Goal: Information Seeking & Learning: Learn about a topic

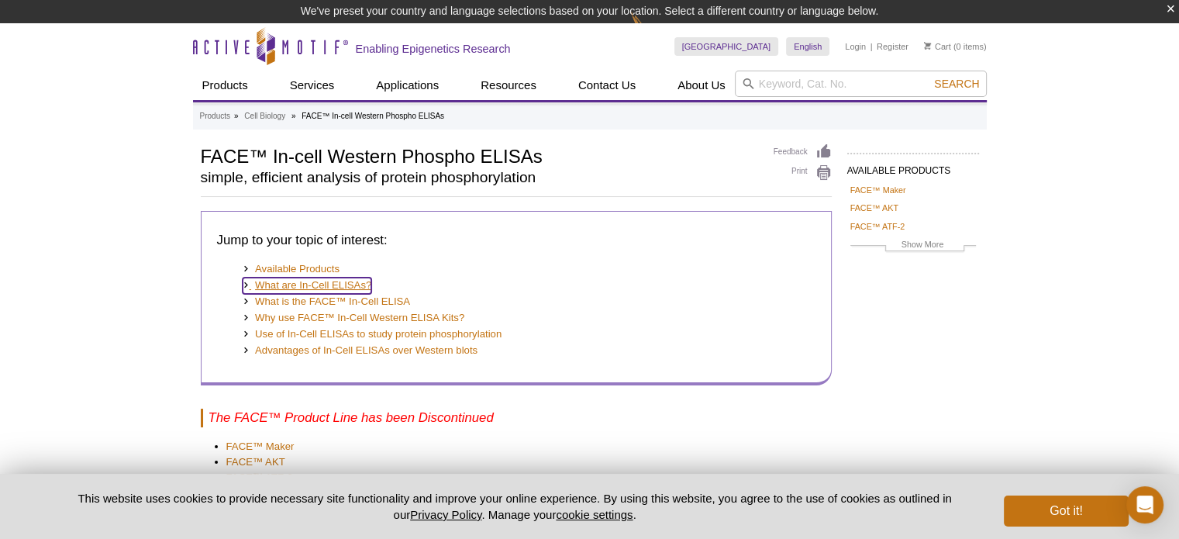
click at [333, 288] on link "What are In-Cell ELISAs?" at bounding box center [308, 286] width 130 height 16
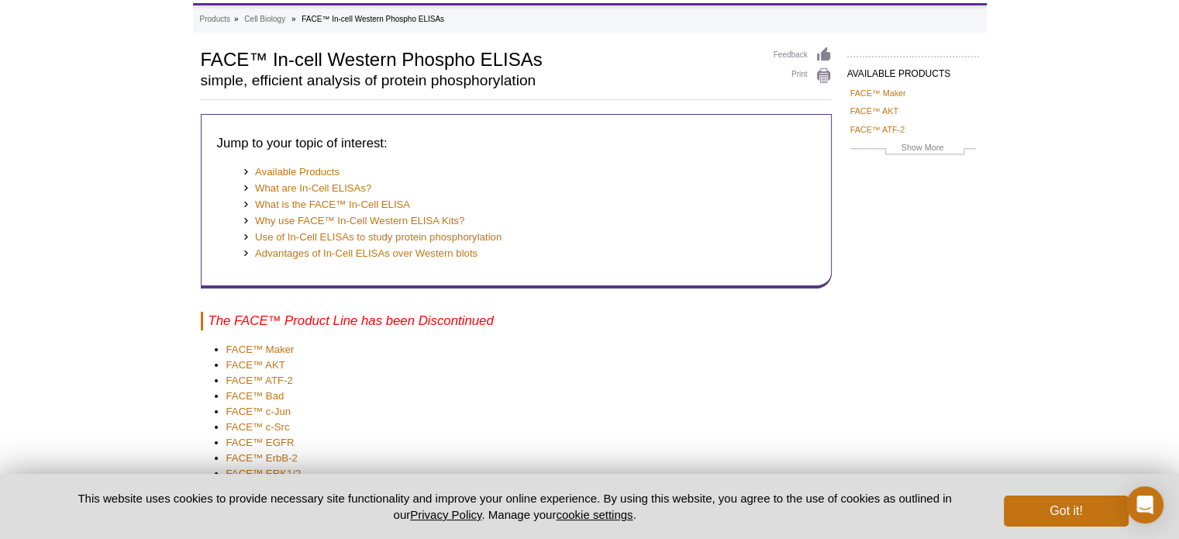
scroll to position [233, 0]
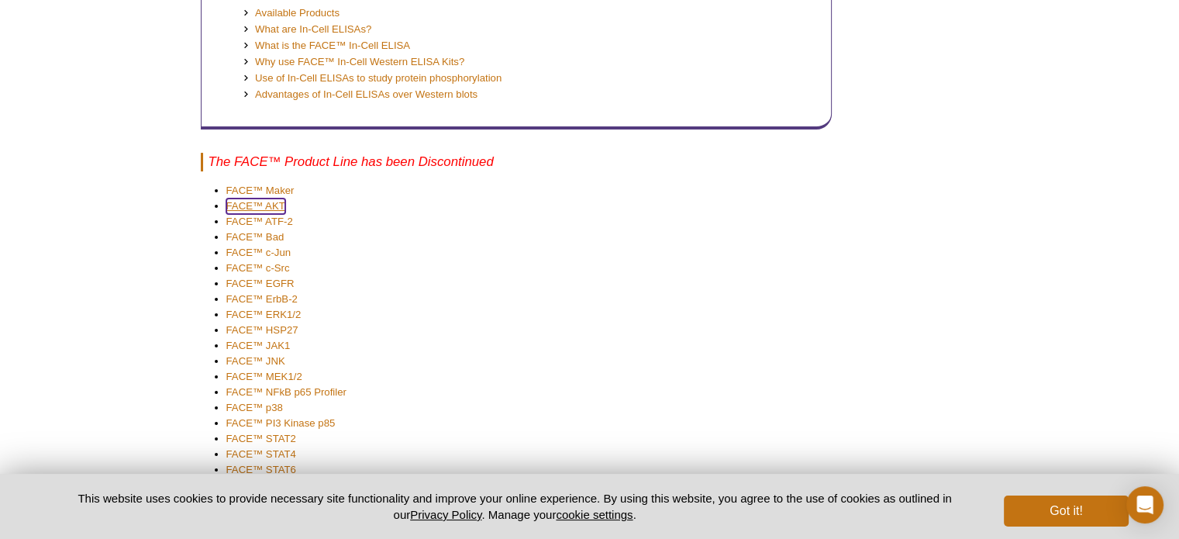
click at [246, 206] on link "FACE™ AKT" at bounding box center [255, 207] width 59 height 16
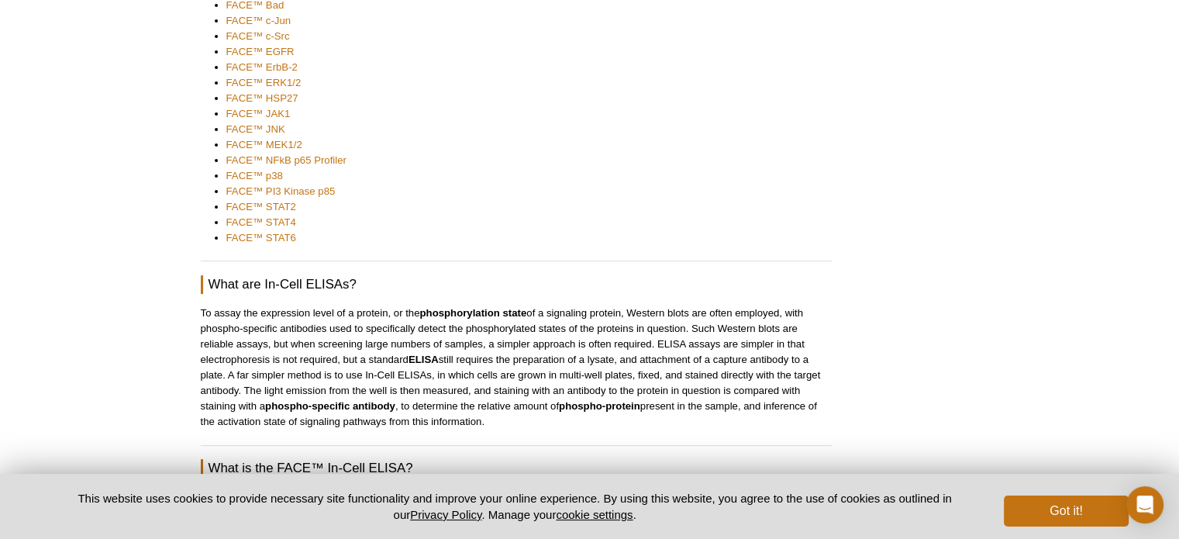
scroll to position [465, 0]
click at [243, 157] on link "FACE™ NFkB p65 Profiler" at bounding box center [286, 160] width 120 height 16
